Goal: Information Seeking & Learning: Learn about a topic

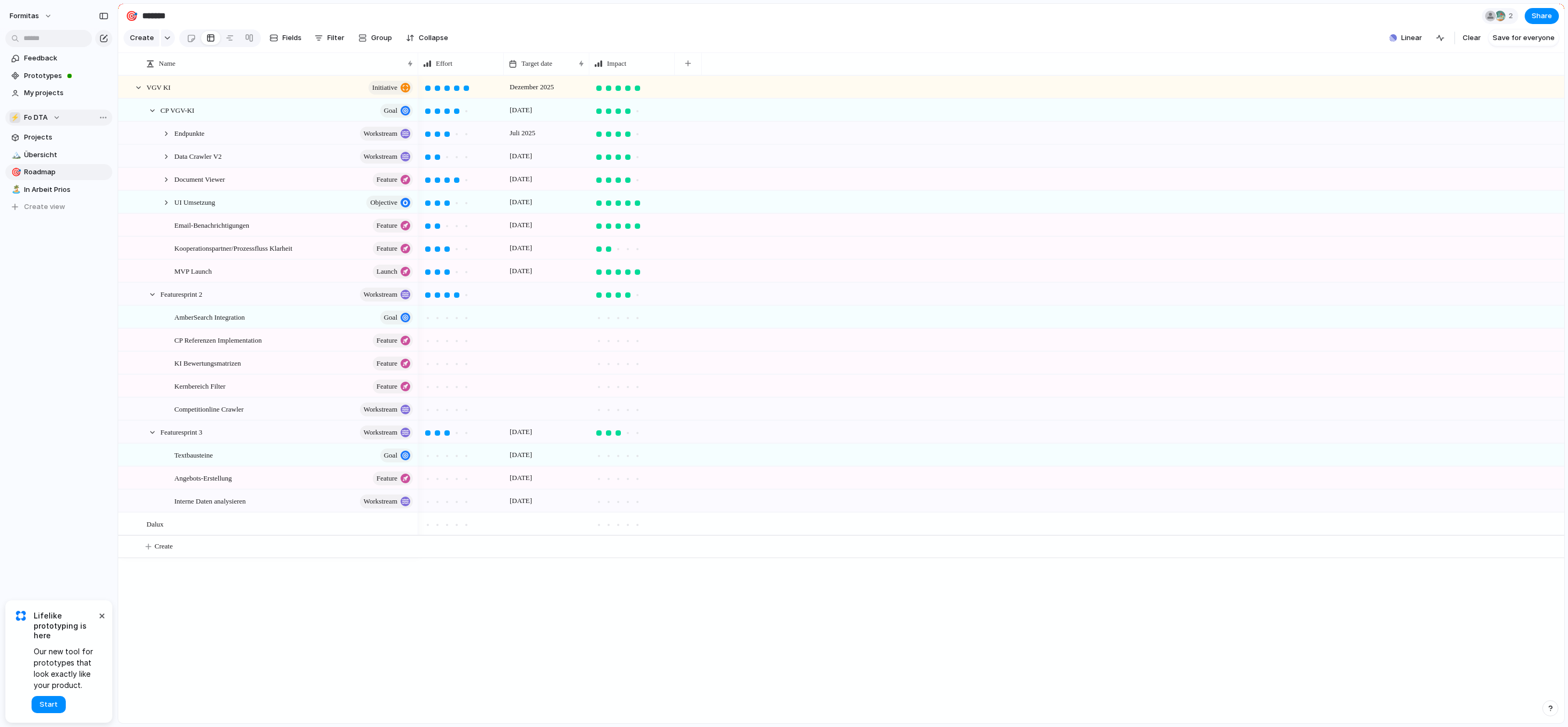
click at [56, 115] on div "⚡ Fo DTA" at bounding box center [35, 117] width 51 height 11
click at [66, 220] on li "🛠️ Qubedoo" at bounding box center [63, 215] width 103 height 18
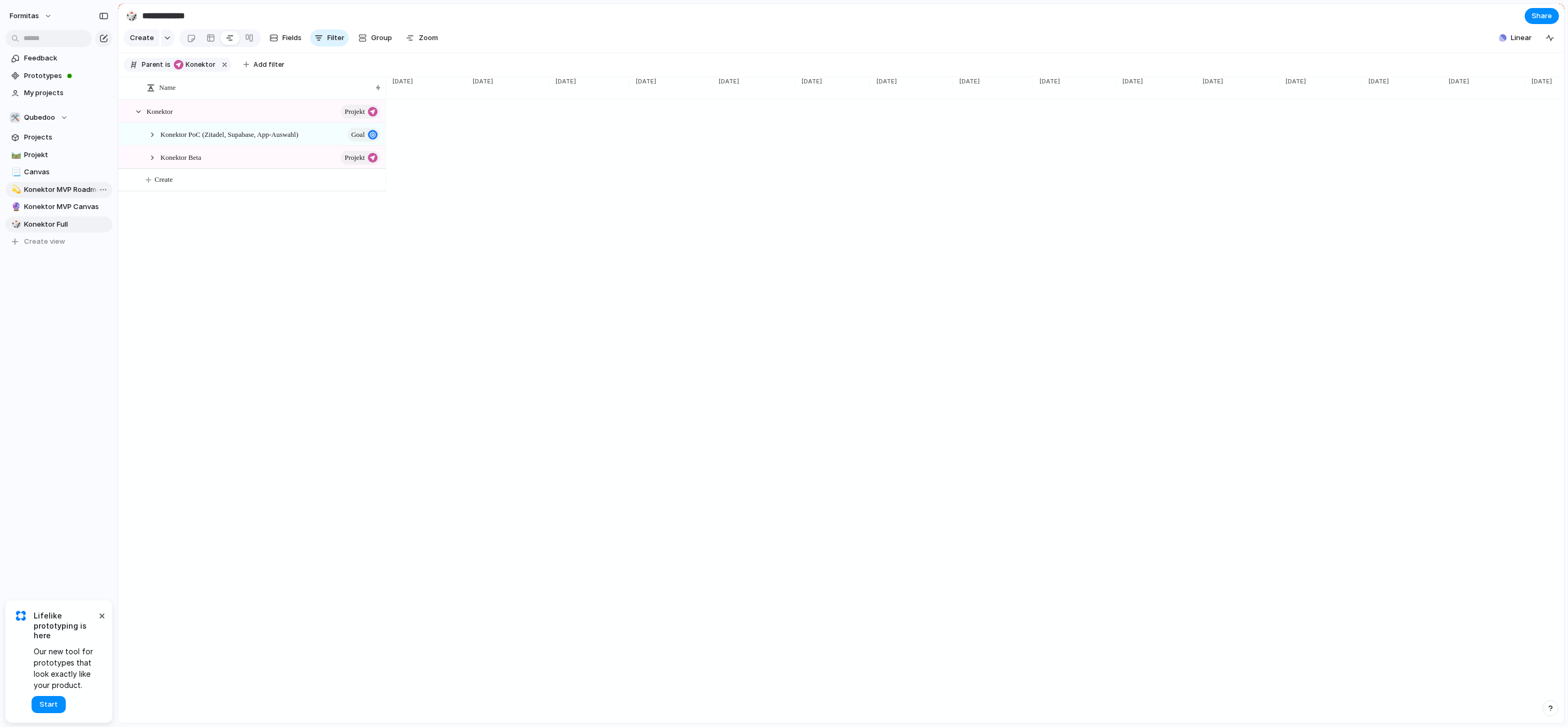
click at [60, 188] on span "Konektor MVP Roadmap" at bounding box center [66, 189] width 84 height 11
click at [138, 116] on div at bounding box center [138, 111] width 10 height 10
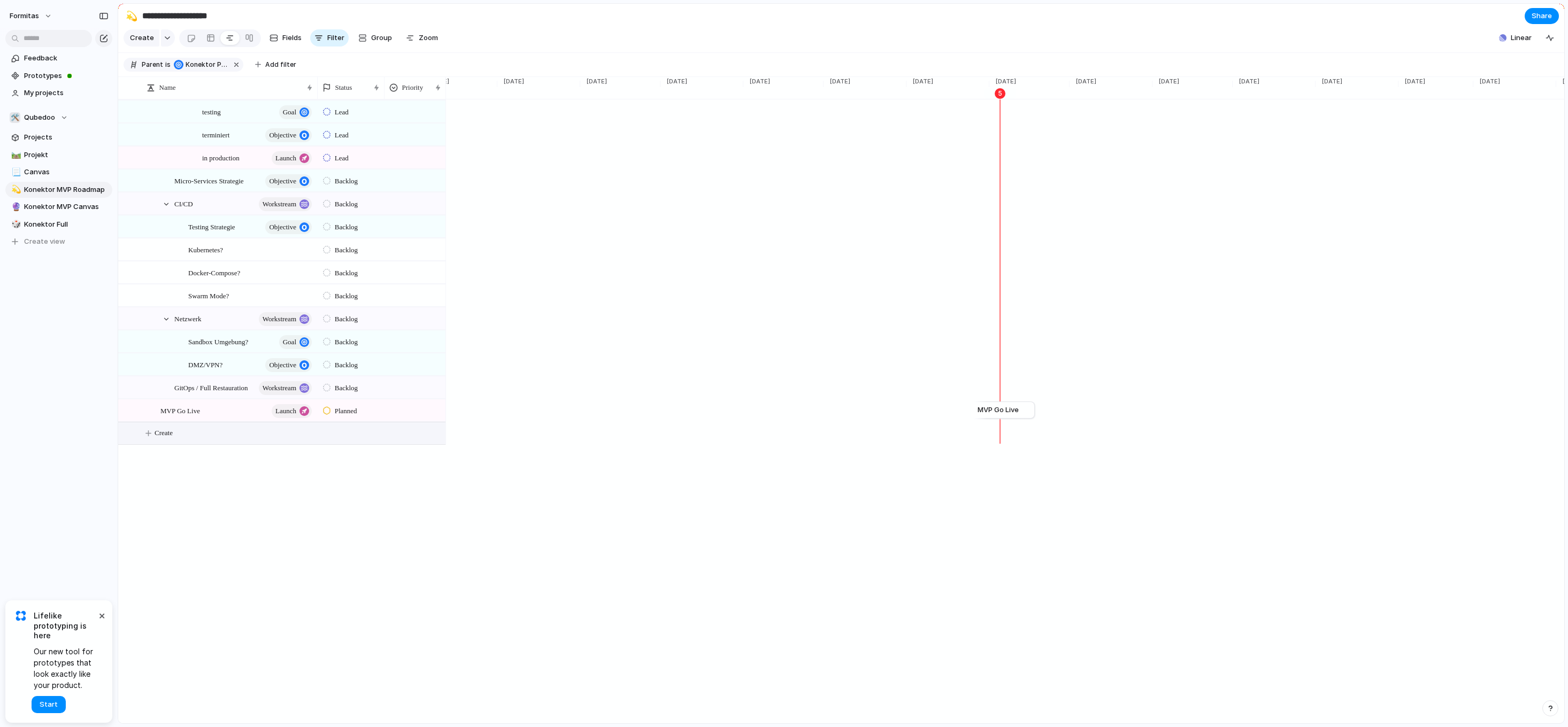
scroll to position [0, 0]
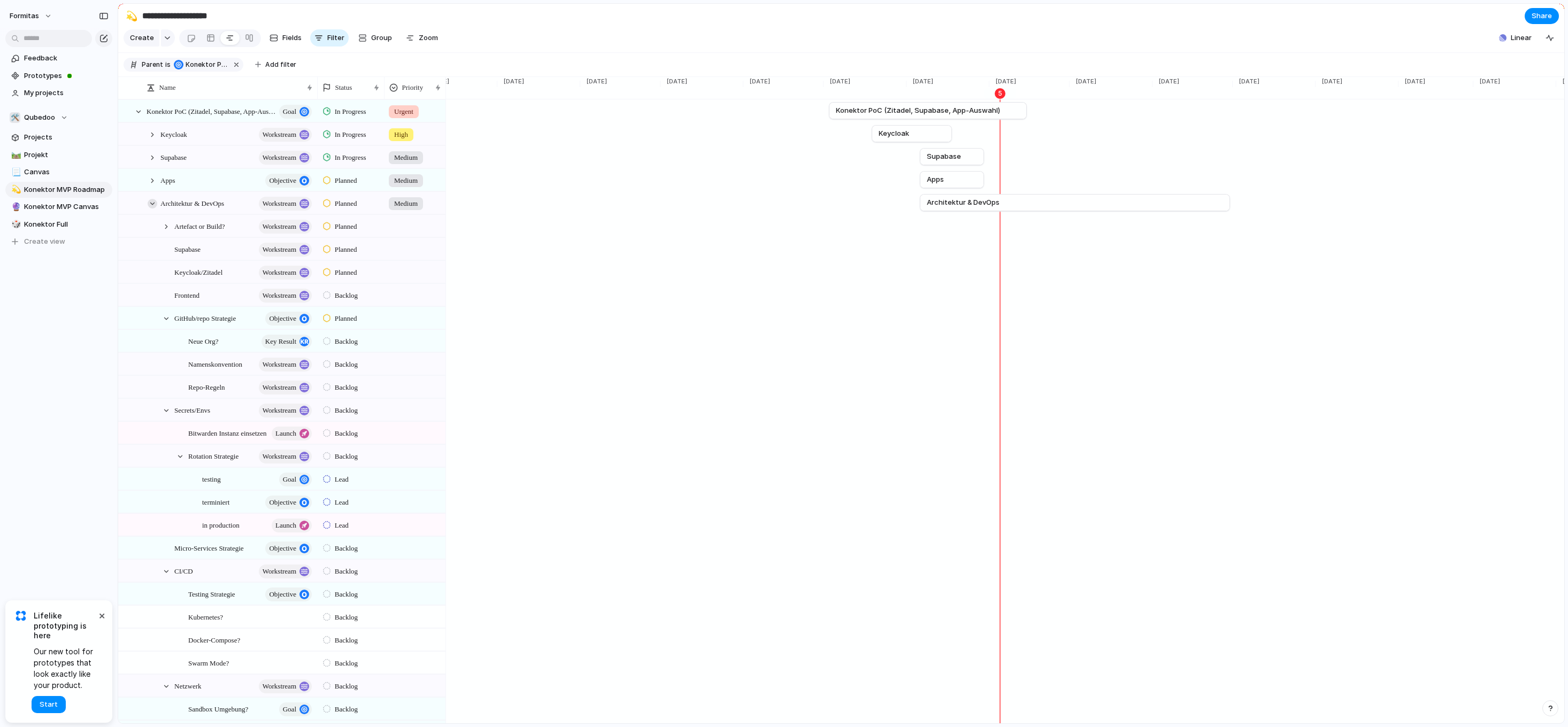
click at [150, 208] on div at bounding box center [152, 203] width 10 height 10
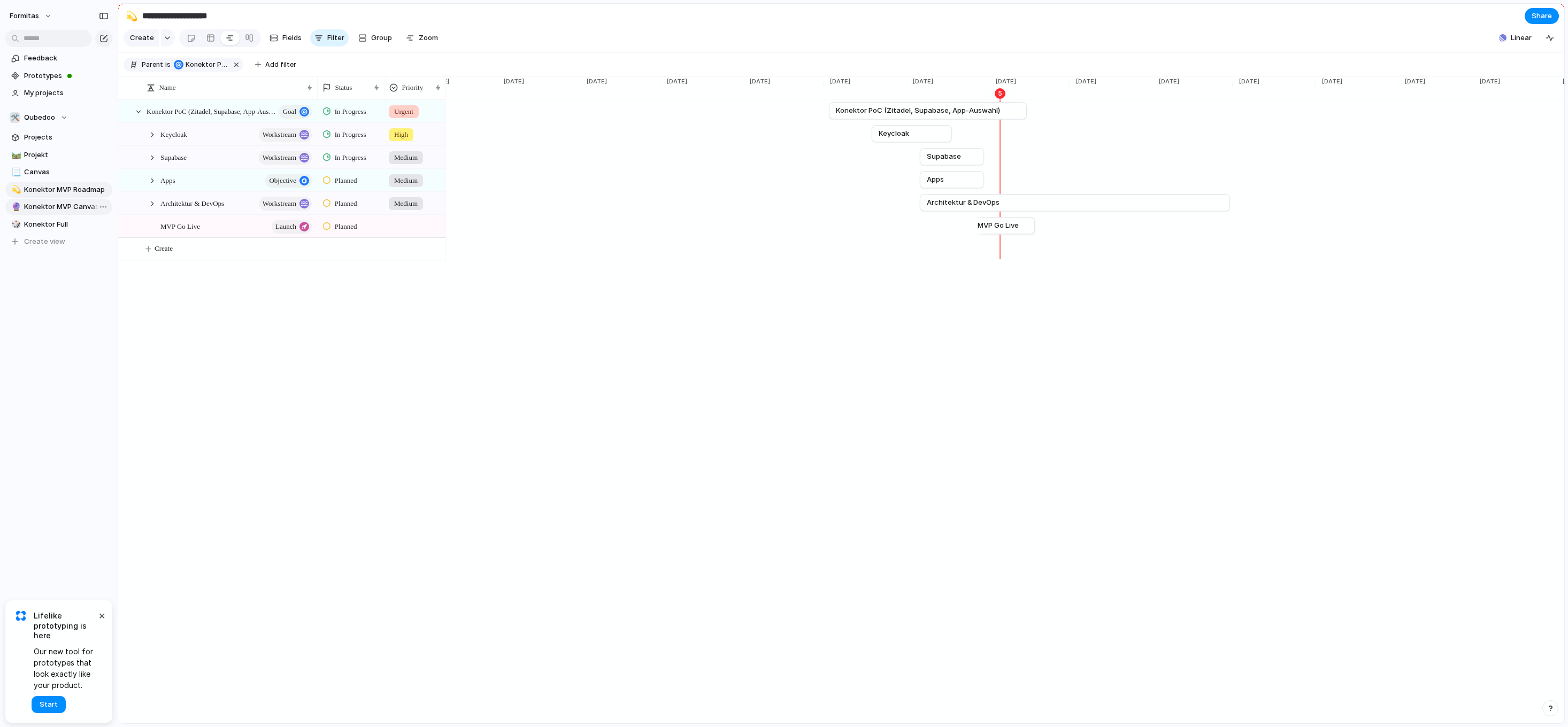
click at [50, 208] on span "Konektor MVP Canvas" at bounding box center [66, 207] width 84 height 11
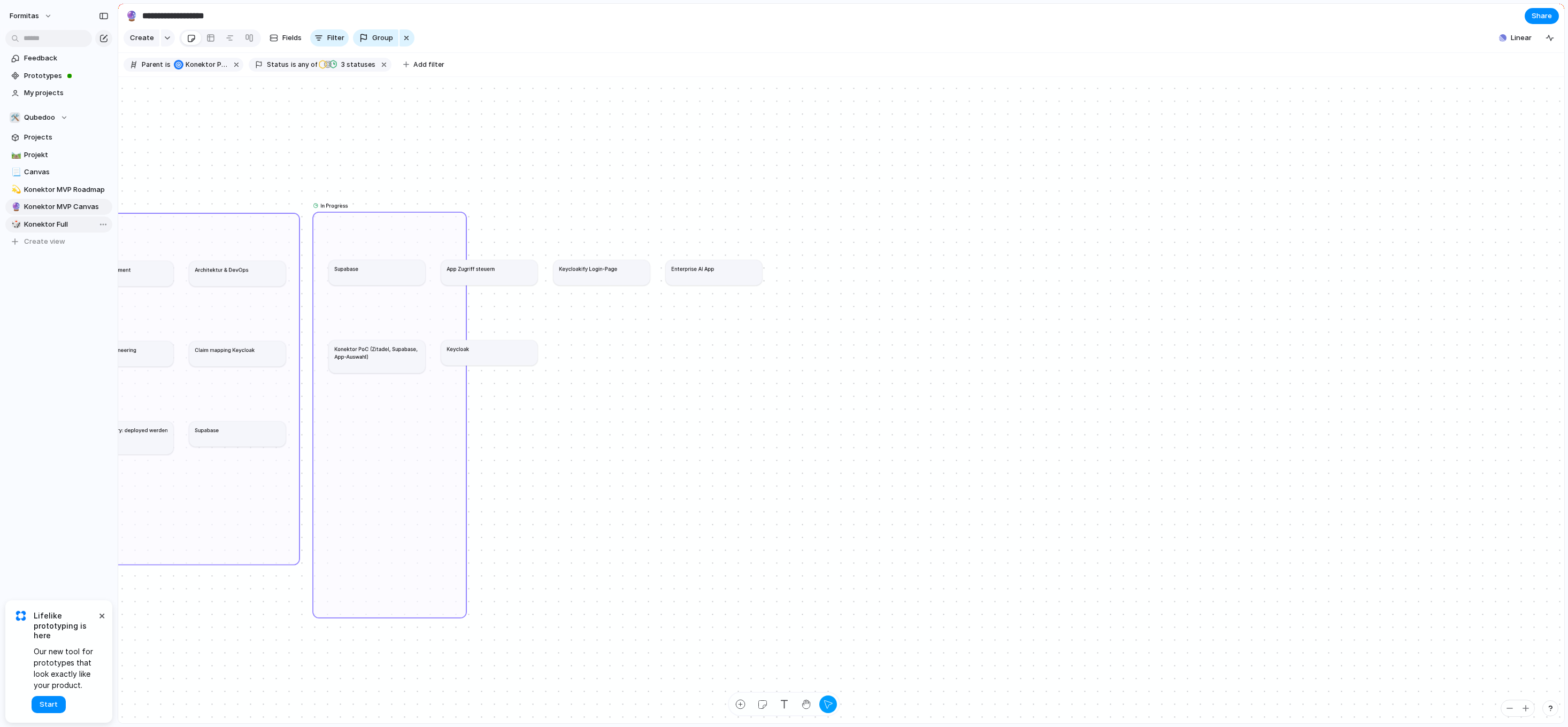
click at [45, 222] on span "Konektor Full" at bounding box center [66, 224] width 84 height 11
type input "**********"
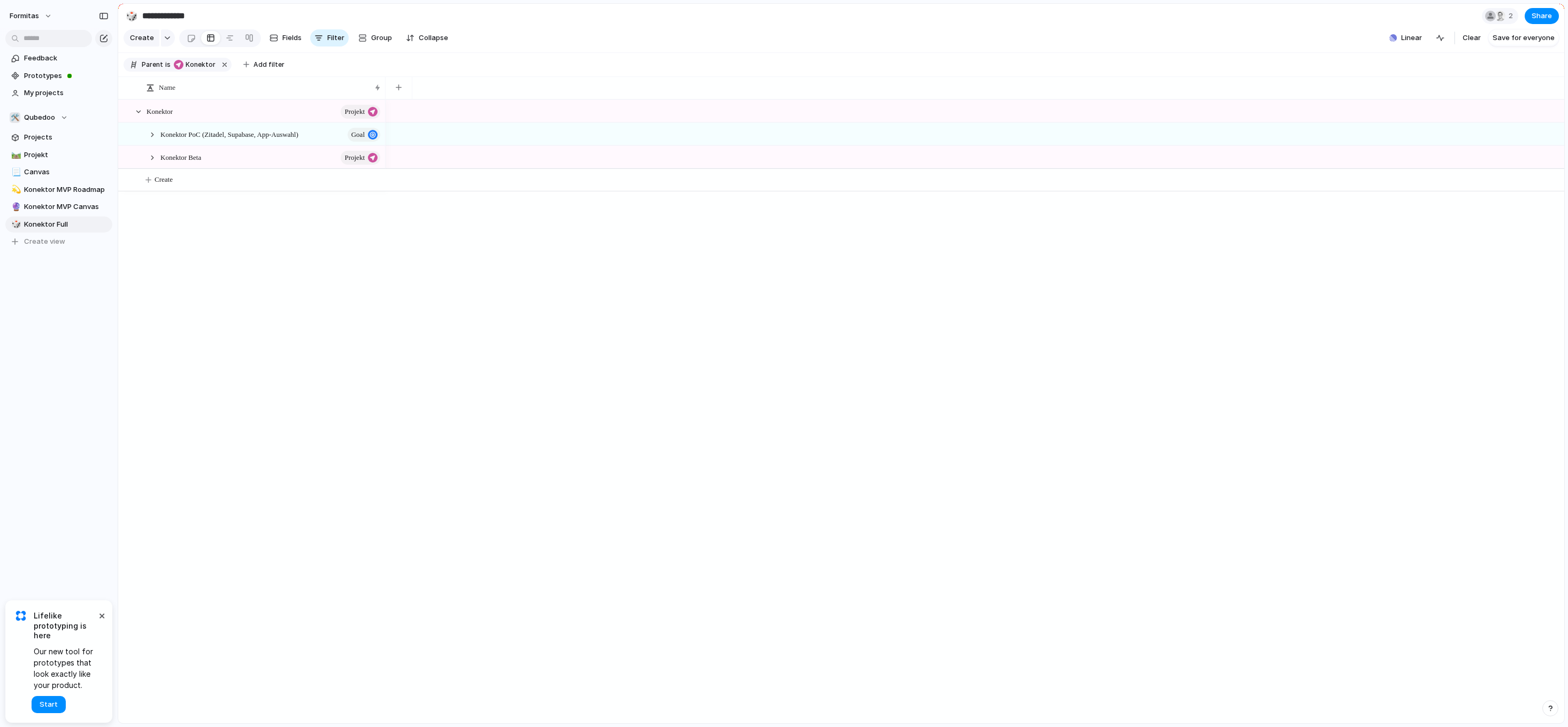
click at [157, 143] on div "Konektor PoC (Zitadel, Supabase, App-Auswahl) goal" at bounding box center [266, 134] width 238 height 22
click at [151, 139] on div at bounding box center [152, 134] width 10 height 10
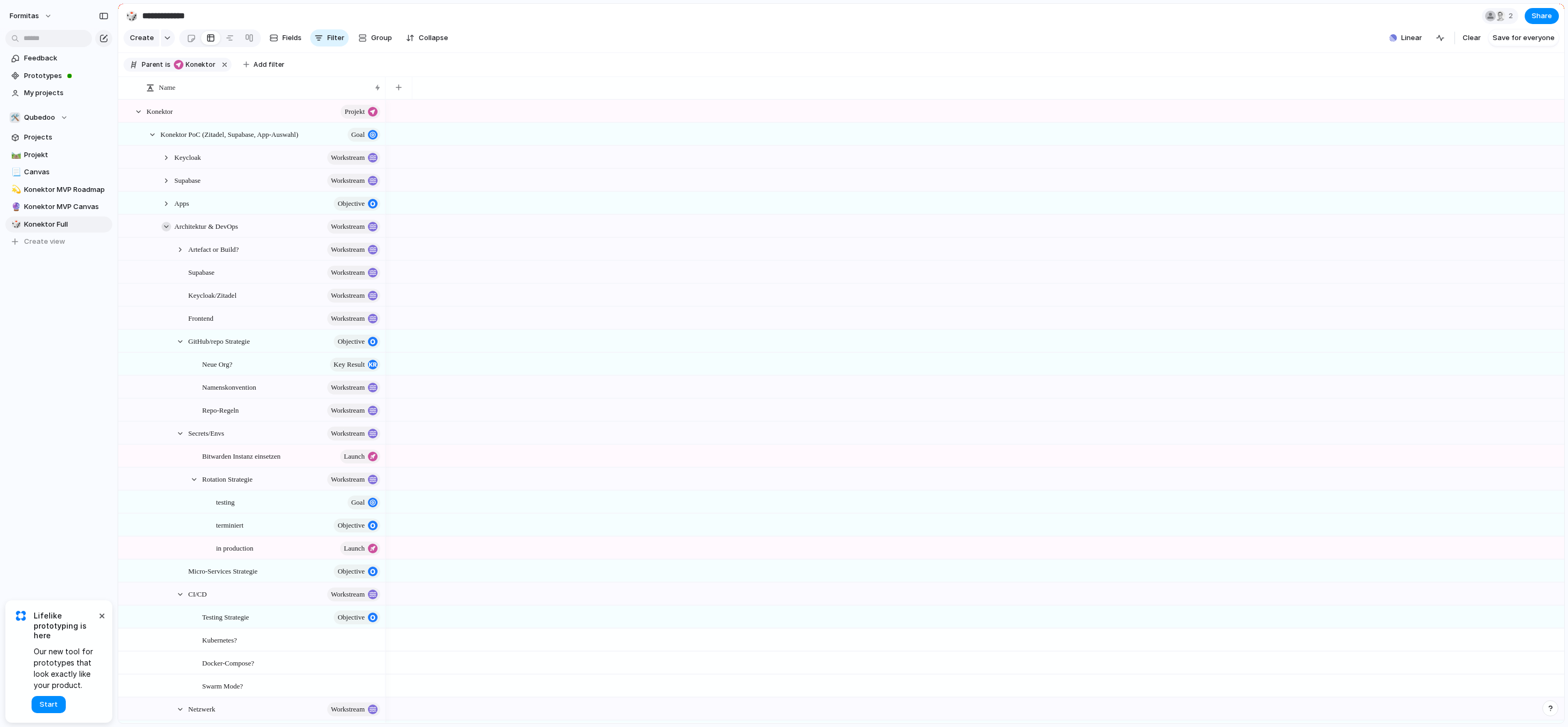
click at [167, 231] on div at bounding box center [166, 226] width 10 height 10
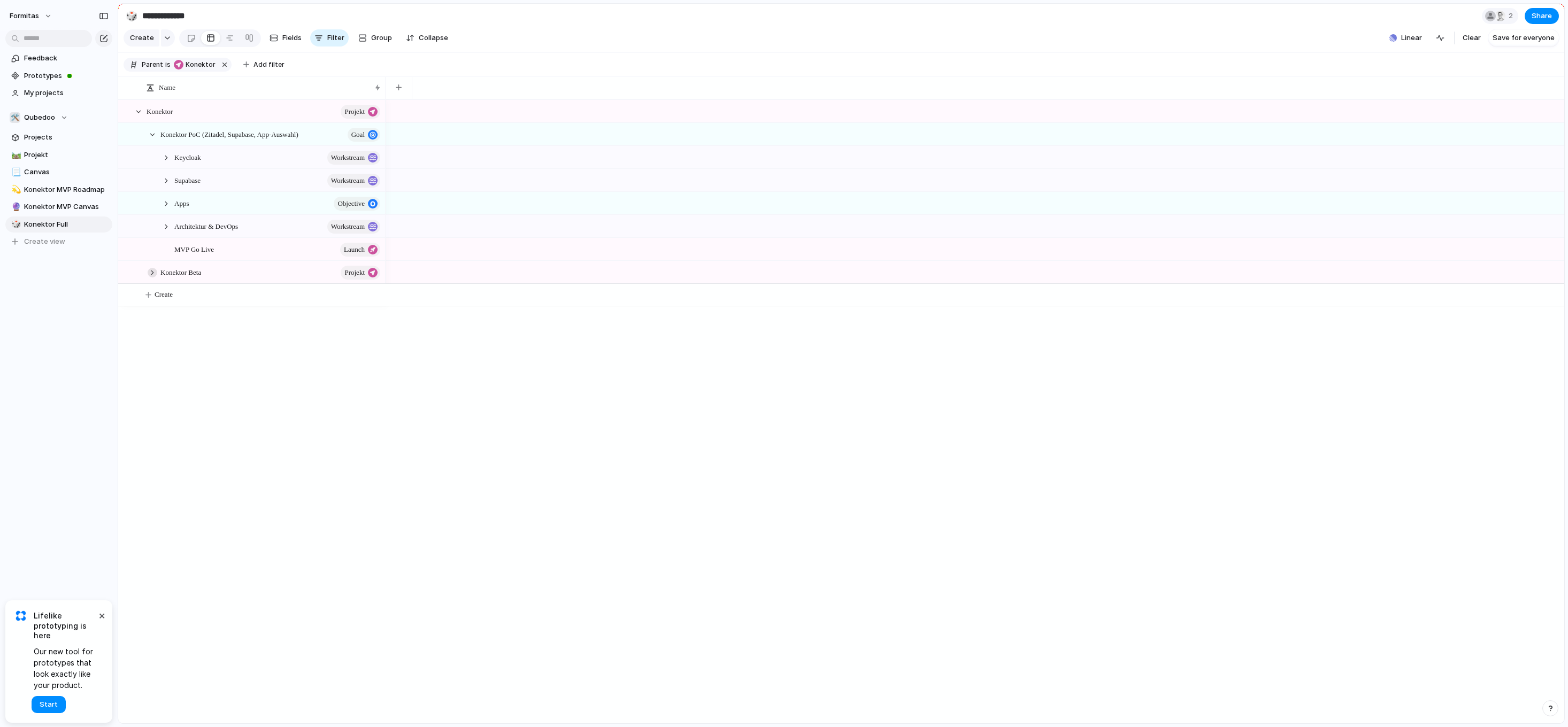
click at [150, 278] on div at bounding box center [152, 272] width 10 height 10
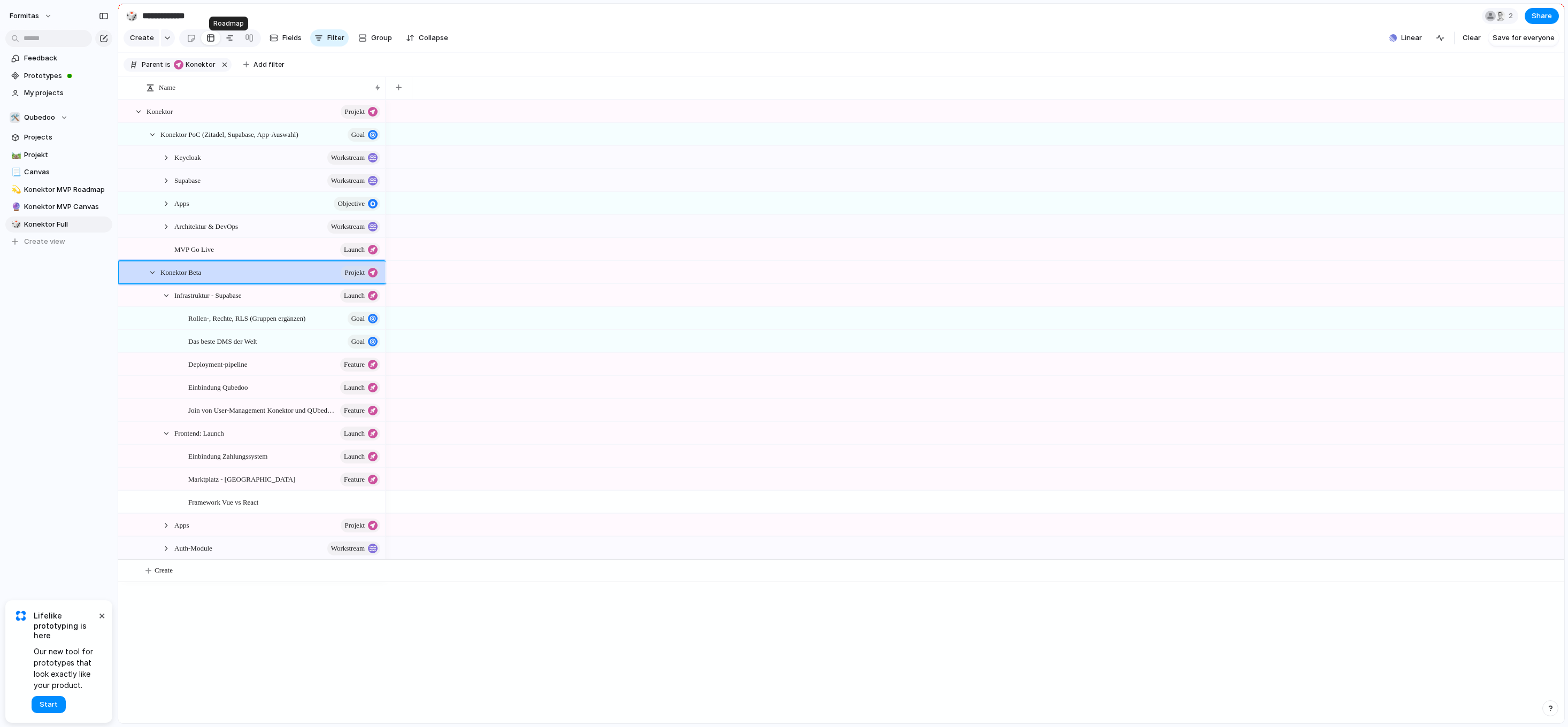
click at [225, 46] on div at bounding box center [230, 39] width 9 height 18
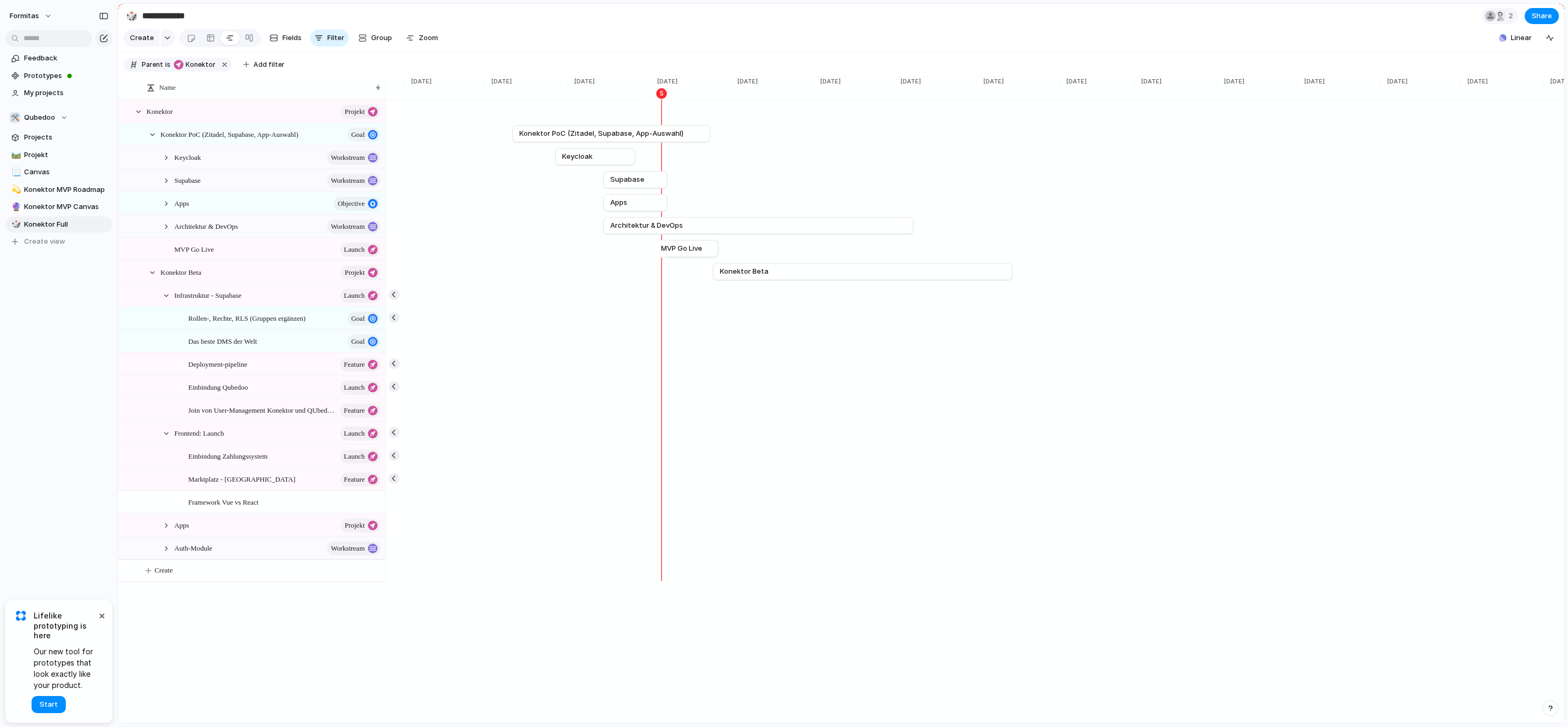
scroll to position [0, 2624]
